Goal: Transaction & Acquisition: Purchase product/service

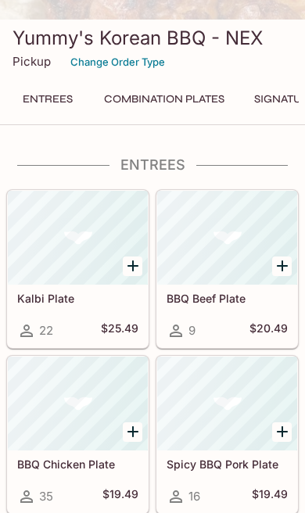
click at [146, 110] on button "Combination Plates" at bounding box center [164, 99] width 138 height 22
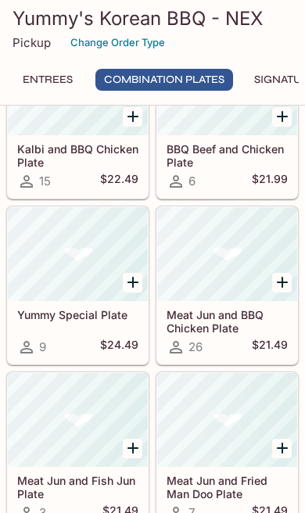
scroll to position [1324, 0]
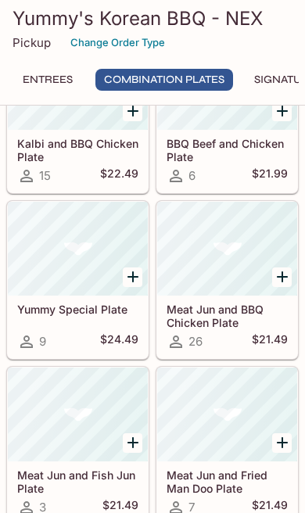
click at [264, 296] on div at bounding box center [227, 249] width 140 height 94
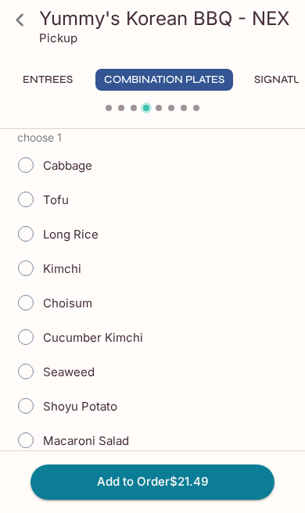
scroll to position [432, 0]
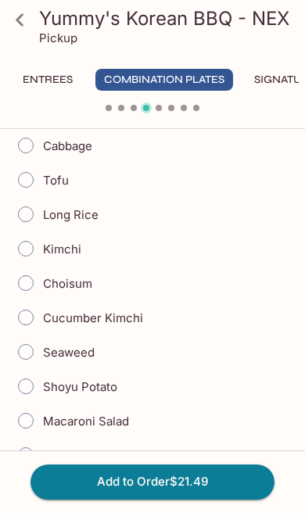
click at [25, 319] on input "Cucumber Kimchi" at bounding box center [25, 317] width 33 height 33
radio input "true"
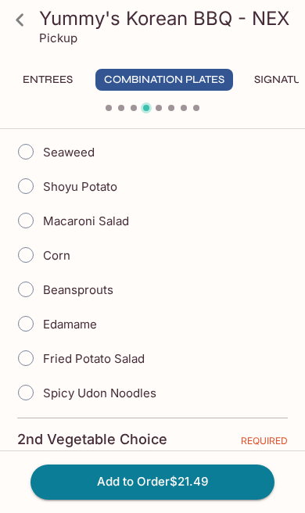
scroll to position [631, 0]
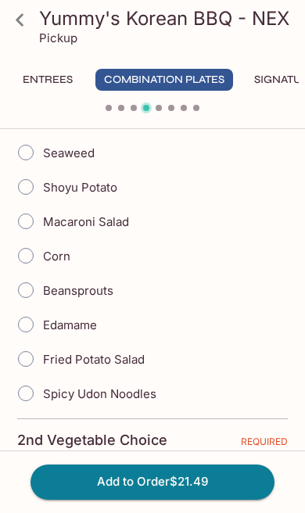
click at [25, 400] on input "Spicy Udon Noodles" at bounding box center [25, 393] width 33 height 33
radio input "true"
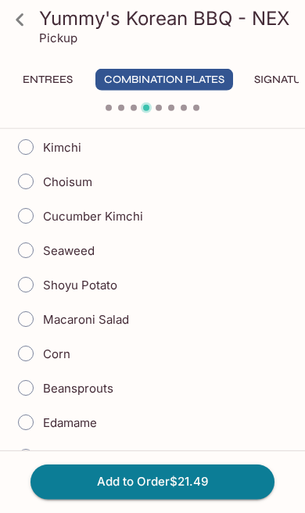
scroll to position [533, 0]
click at [22, 256] on input "Seaweed" at bounding box center [25, 250] width 33 height 33
radio input "true"
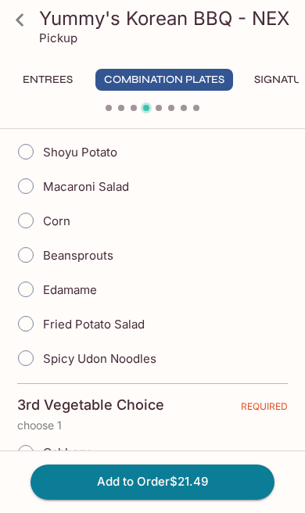
scroll to position [1208, 0]
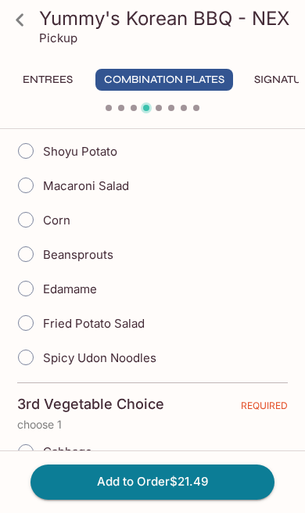
click at [26, 363] on input "Spicy Udon Noodles" at bounding box center [25, 357] width 33 height 33
radio input "true"
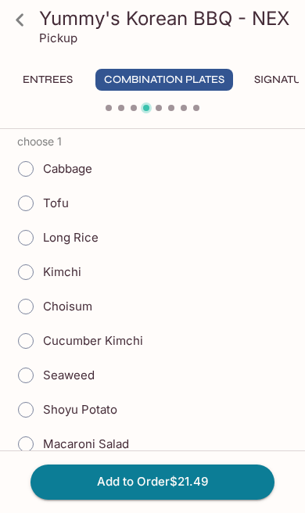
scroll to position [1499, 0]
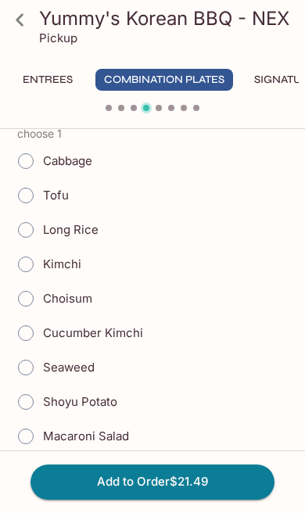
click at [18, 263] on input "Kimchi" at bounding box center [25, 264] width 33 height 33
radio input "true"
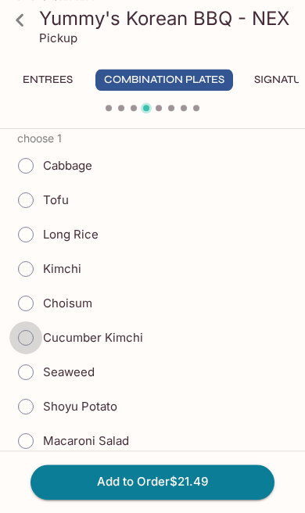
click at [23, 349] on input "Cucumber Kimchi" at bounding box center [25, 337] width 33 height 33
radio input "true"
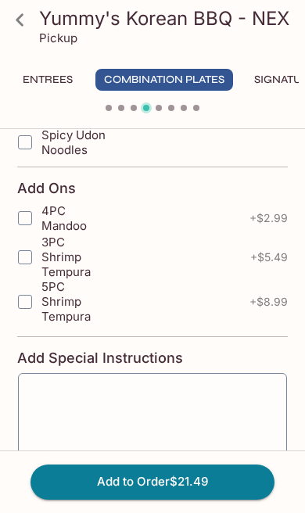
scroll to position [3043, 0]
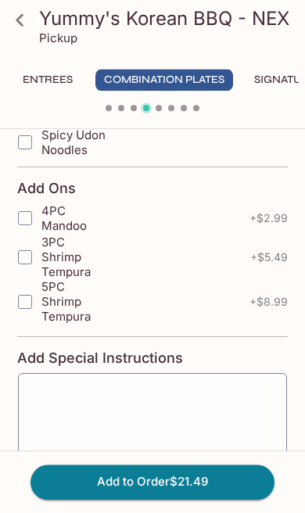
click at [110, 499] on button "Add to Order $21.49" at bounding box center [152, 481] width 244 height 34
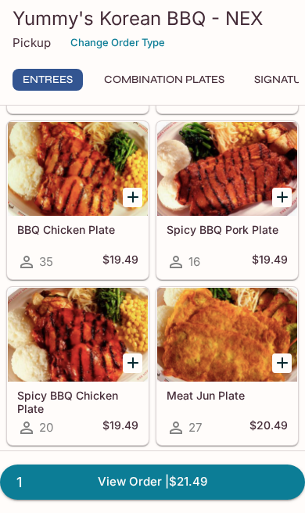
scroll to position [527, 0]
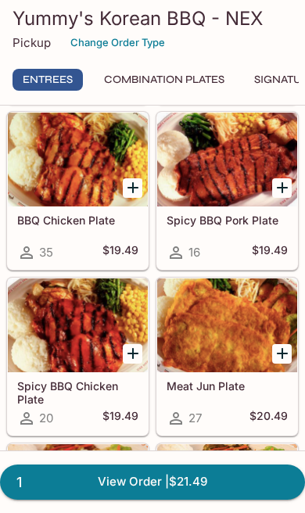
click at [132, 499] on link "1 View Order | $21.49" at bounding box center [152, 481] width 305 height 34
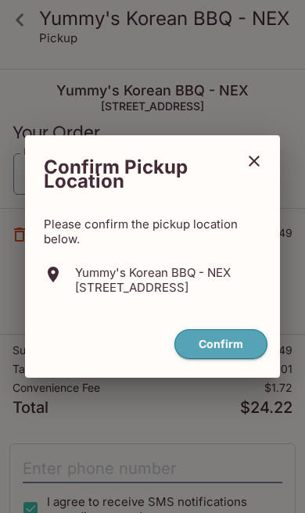
click at [235, 360] on button "Confirm" at bounding box center [220, 344] width 93 height 30
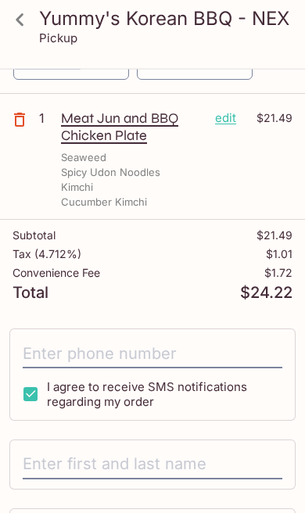
scroll to position [117, 0]
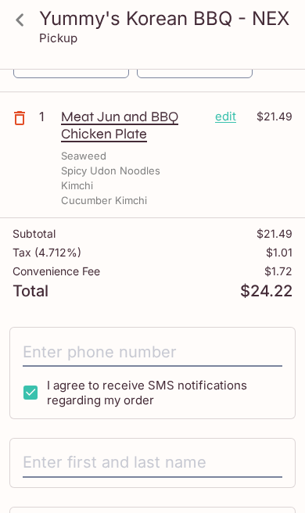
click at [202, 351] on input "tel" at bounding box center [153, 352] width 260 height 30
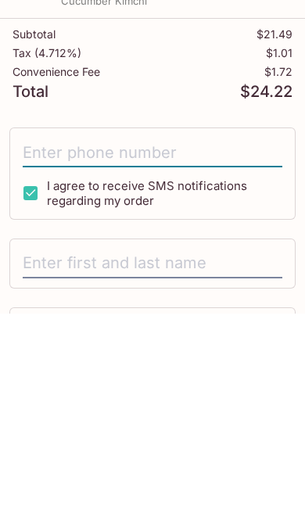
type input "[PHONE_NUMBER]"
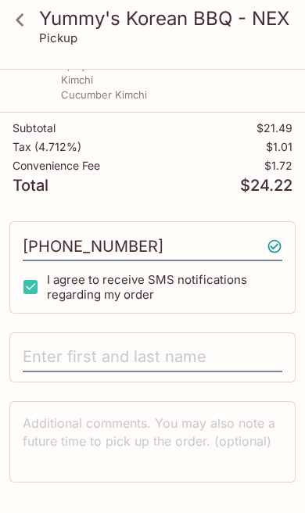
click at [198, 355] on input "text" at bounding box center [153, 357] width 260 height 30
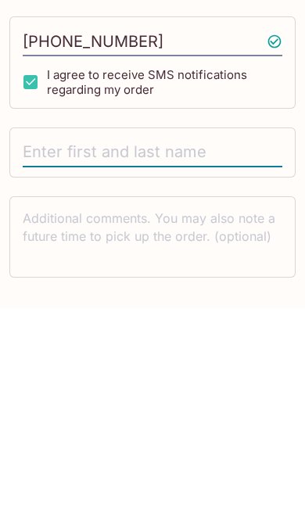
type input "[PERSON_NAME]"
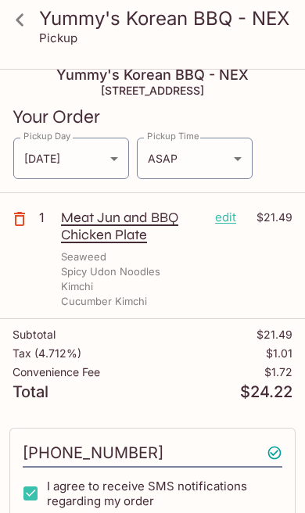
scroll to position [0, 0]
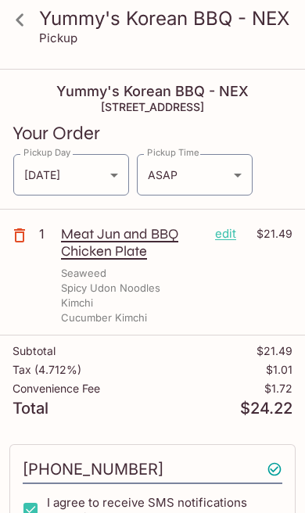
click at [247, 235] on p "$21.49" at bounding box center [268, 233] width 47 height 17
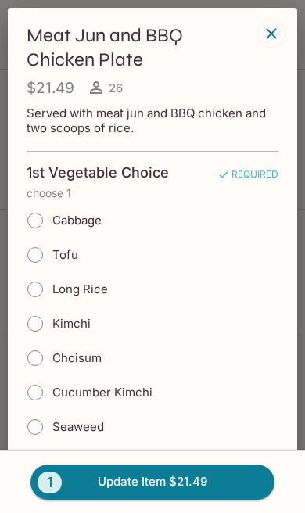
click at [246, 228] on div "Cabbage" at bounding box center [153, 220] width 252 height 34
click at [48, 17] on div "Meat Jun and BBQ Chicken Plate $21.49 26 Served with meat jun and BBQ chicken a…" at bounding box center [152, 256] width 289 height 497
click at [55, 21] on div "Meat Jun and BBQ Chicken Plate $21.49 26 Served with meat jun and BBQ chicken a…" at bounding box center [152, 256] width 289 height 497
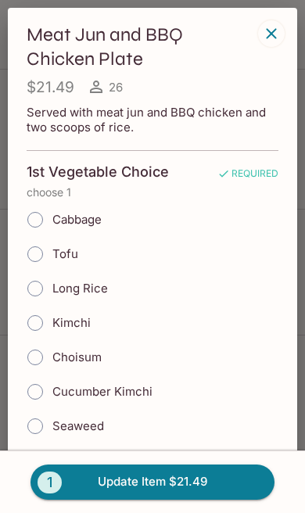
click at [49, 27] on h3 "Meat Jun and BBQ Chicken Plate" at bounding box center [140, 47] width 227 height 48
click at [48, 34] on h3 "Meat Jun and BBQ Chicken Plate" at bounding box center [140, 47] width 227 height 48
click at [57, 87] on h4 "$21.49" at bounding box center [51, 87] width 48 height 20
click at [47, 27] on h3 "Meat Jun and BBQ Chicken Plate" at bounding box center [140, 47] width 227 height 48
click at [243, 232] on div "Cabbage" at bounding box center [153, 219] width 252 height 34
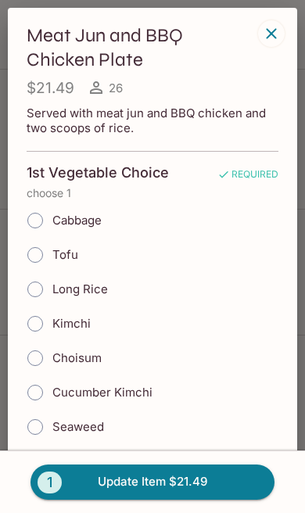
scroll to position [0, 0]
click at [50, 23] on div "Meat Jun and BBQ Chicken Plate $21.49 26 Served with meat jun and BBQ chicken a…" at bounding box center [152, 256] width 289 height 497
click at [48, 36] on h3 "Meat Jun and BBQ Chicken Plate" at bounding box center [140, 47] width 227 height 48
click at [47, 29] on h3 "Meat Jun and BBQ Chicken Plate" at bounding box center [140, 47] width 227 height 48
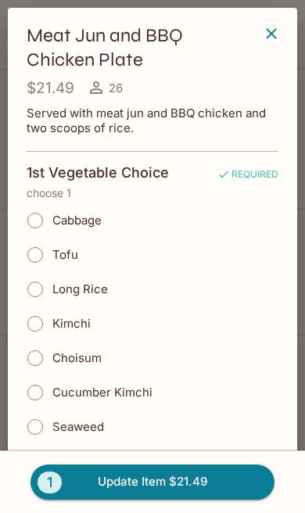
click at [48, 24] on h3 "Meat Jun and BBQ Chicken Plate" at bounding box center [140, 47] width 227 height 48
